Goal: Task Accomplishment & Management: Complete application form

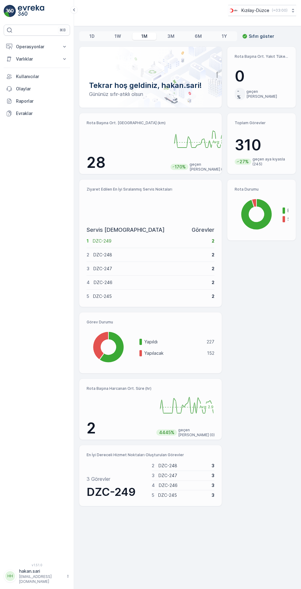
click at [65, 46] on icon at bounding box center [65, 47] width 6 height 6
click at [35, 79] on link "Kokpit" at bounding box center [41, 83] width 57 height 9
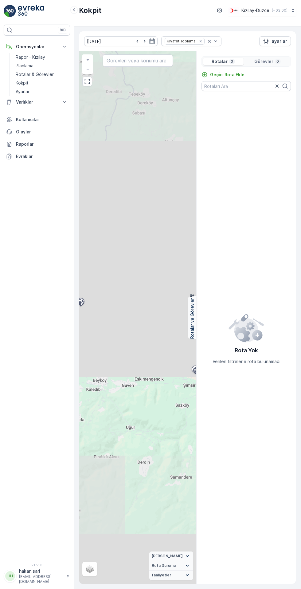
click at [232, 72] on p "Geçici Rota Ekle" at bounding box center [227, 75] width 34 height 6
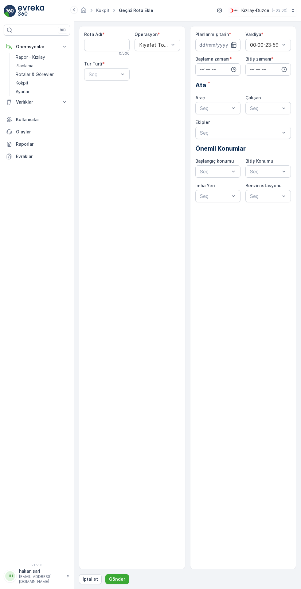
click at [112, 44] on Adı "Rota Adı" at bounding box center [107, 45] width 46 height 12
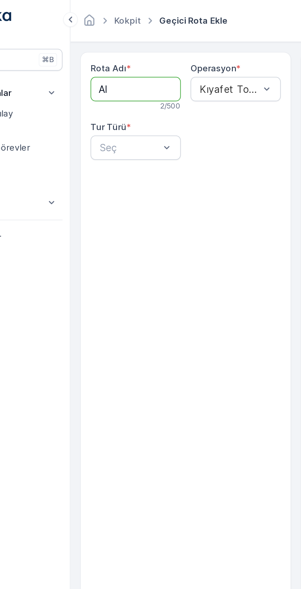
type Adı "ALAPLI"
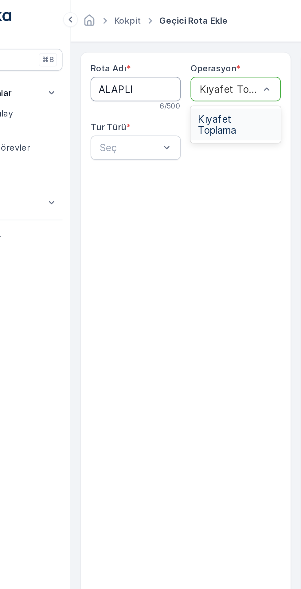
click at [159, 58] on span "Kıyafet Toplama" at bounding box center [157, 62] width 38 height 11
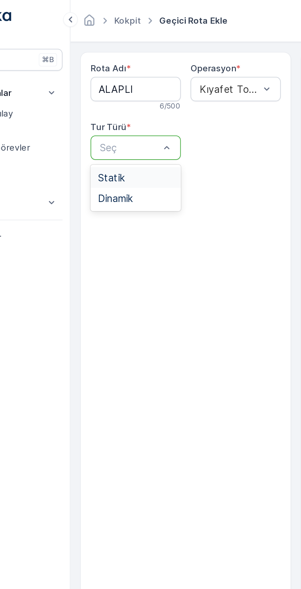
click at [100, 92] on div "Statik" at bounding box center [107, 89] width 46 height 10
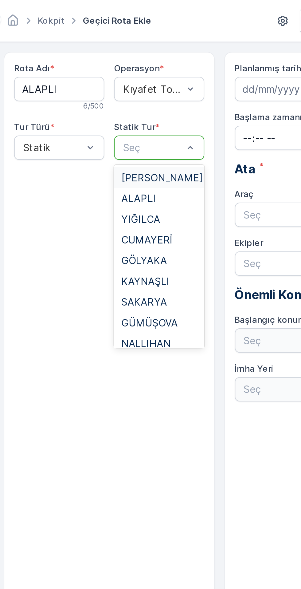
click at [153, 103] on span "ALAPLI" at bounding box center [147, 100] width 18 height 6
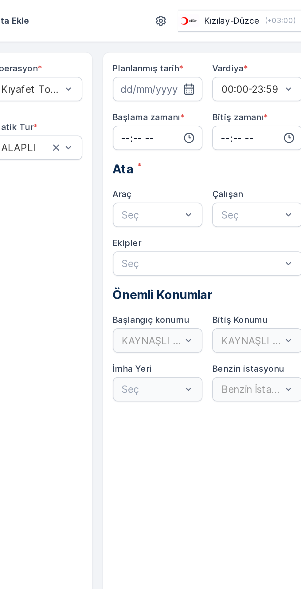
click at [235, 46] on icon "button" at bounding box center [234, 45] width 6 height 6
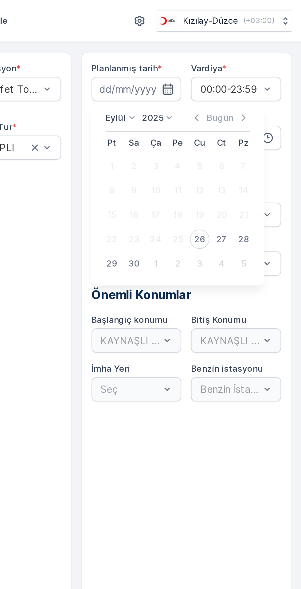
click at [247, 119] on div "26" at bounding box center [250, 121] width 10 height 10
type input "[DATE]"
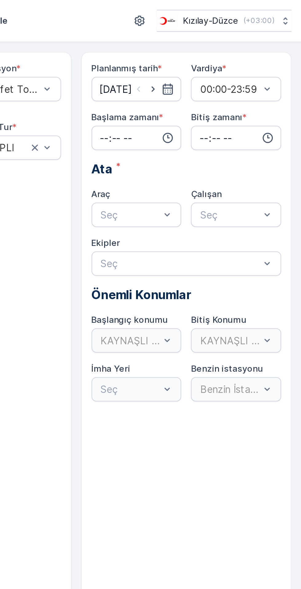
click at [219, 71] on input "time" at bounding box center [219, 69] width 46 height 12
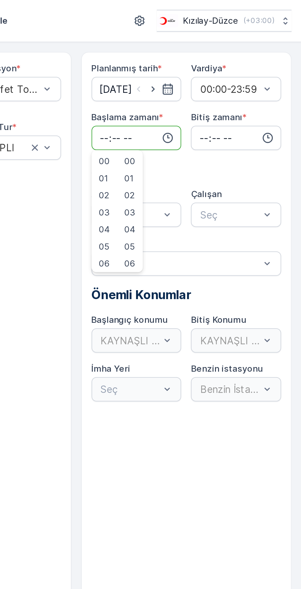
type input "07:55"
click at [259, 72] on input "time" at bounding box center [269, 69] width 46 height 12
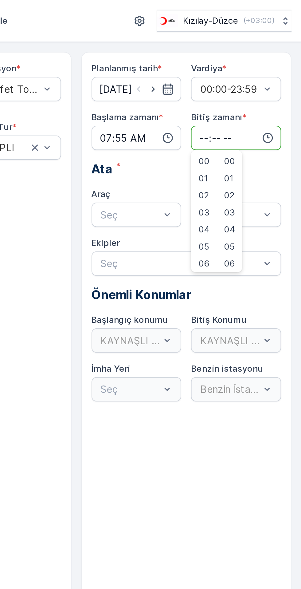
type input "19:00"
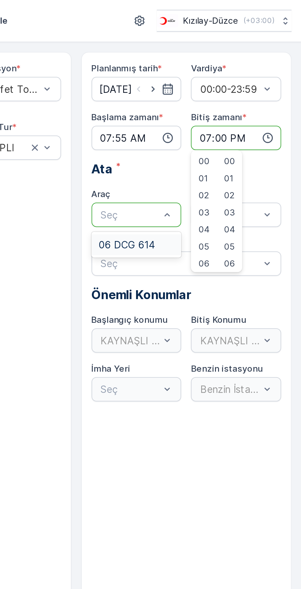
click at [220, 122] on span "06 DCG 614" at bounding box center [213, 124] width 28 height 6
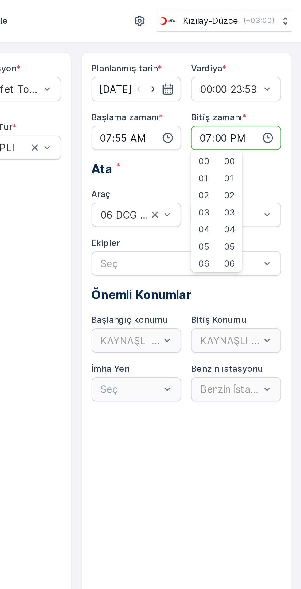
click at [222, 71] on input "07:55" at bounding box center [219, 69] width 46 height 12
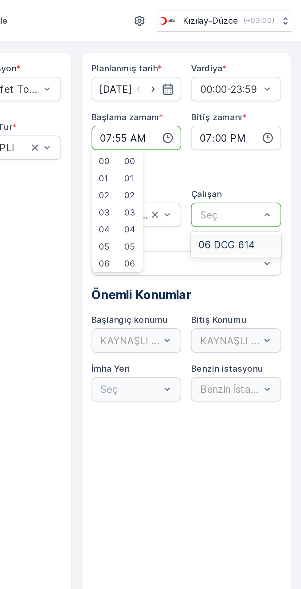
click at [271, 121] on span "06 DCG 614" at bounding box center [263, 124] width 28 height 6
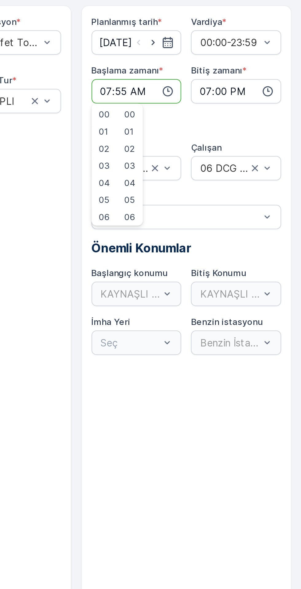
click at [221, 170] on div "KAYNAŞLI DEPO" at bounding box center [219, 171] width 46 height 12
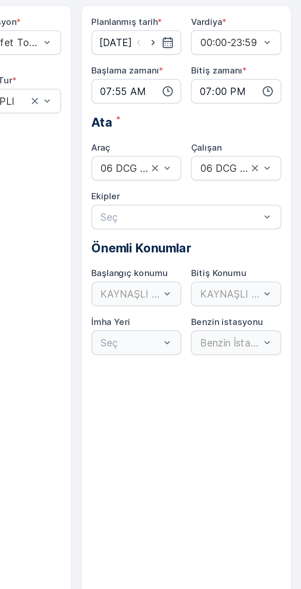
click at [241, 171] on div "Planlanmış tarih * [DATE] Vardiya * 00:00-23:59 Başlama zamanı * 07:55 Bitiş za…" at bounding box center [244, 116] width 96 height 171
click at [218, 170] on div "KAYNAŞLI DEPO" at bounding box center [219, 171] width 46 height 12
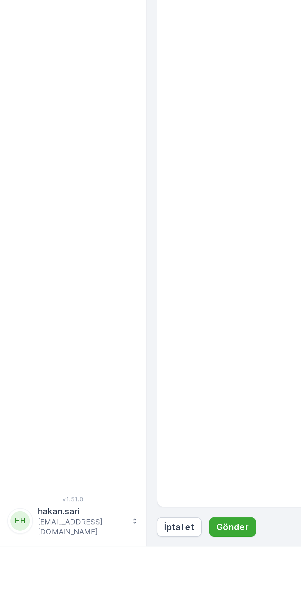
click at [118, 583] on p "Gönder" at bounding box center [117, 579] width 16 height 6
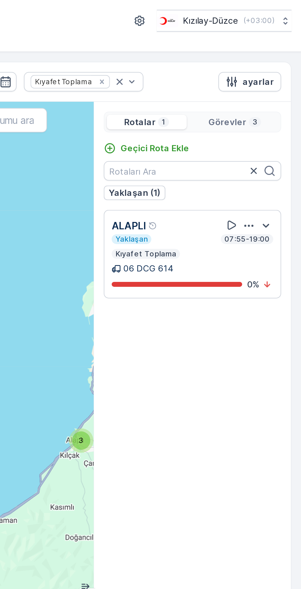
scroll to position [6, 0]
